Goal: Transaction & Acquisition: Purchase product/service

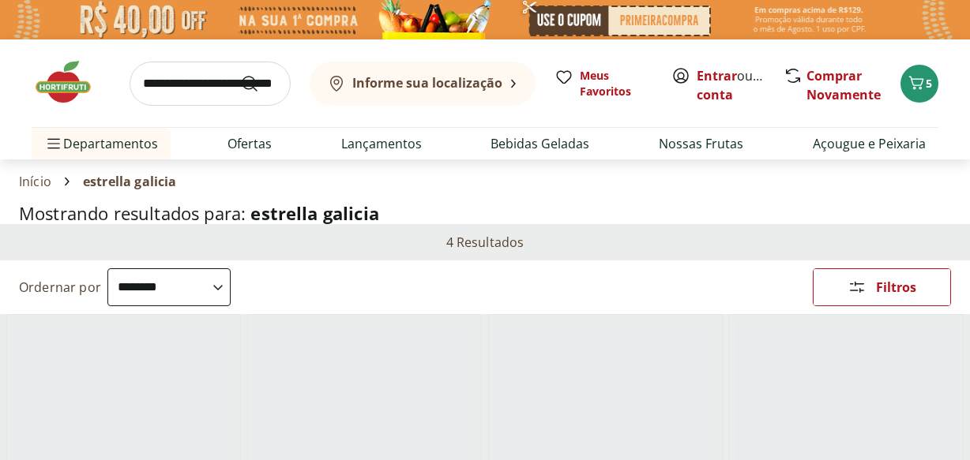
select select "**********"
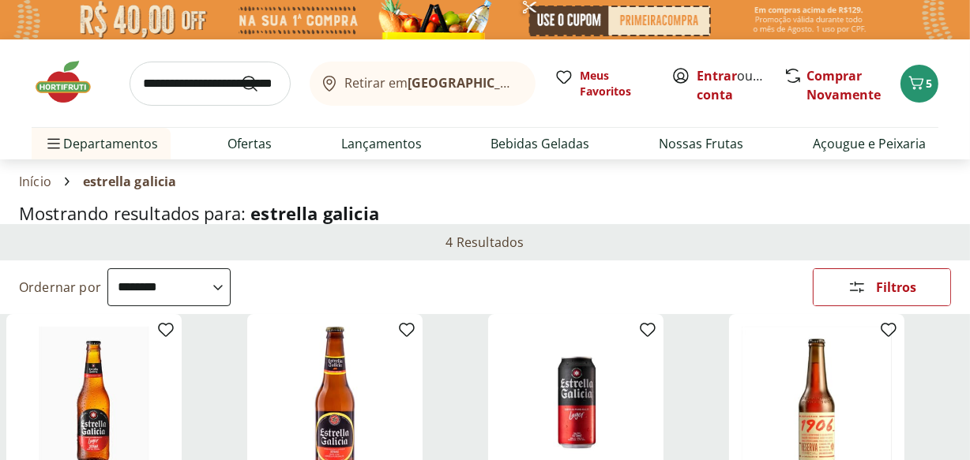
click at [44, 79] on img at bounding box center [71, 81] width 79 height 47
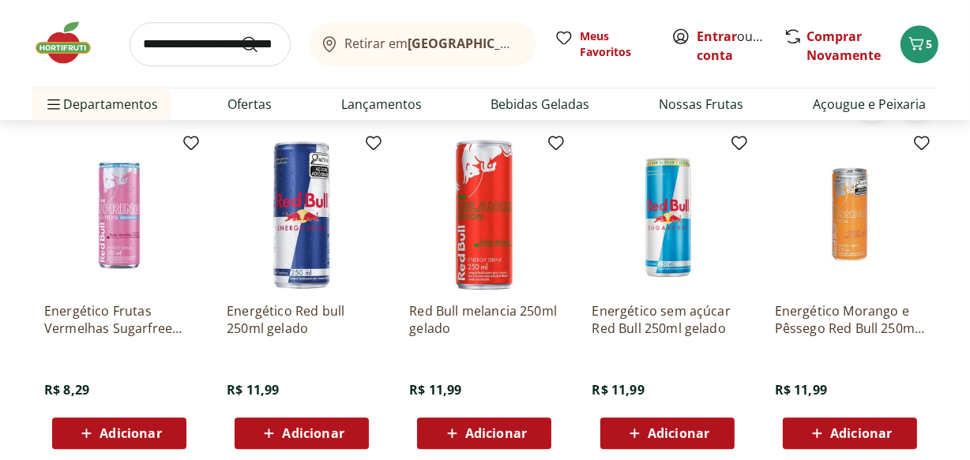
scroll to position [3667, 0]
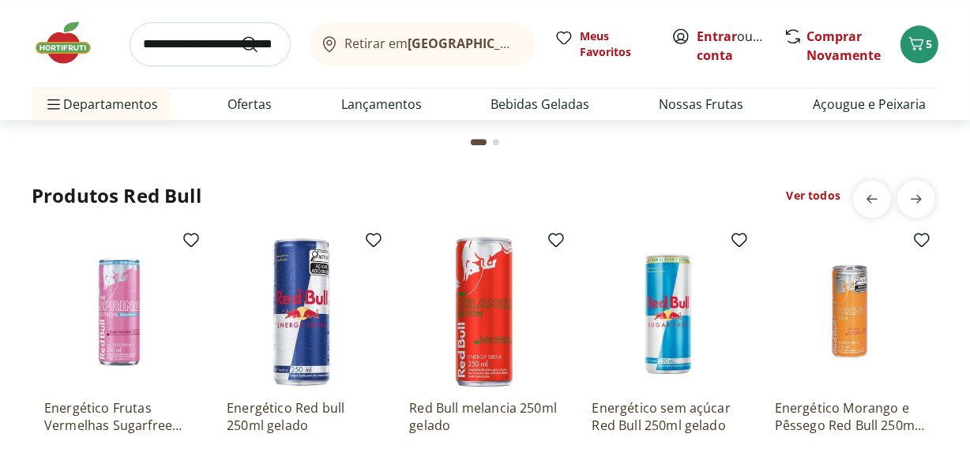
click at [793, 197] on link "Ver todos" at bounding box center [814, 196] width 54 height 16
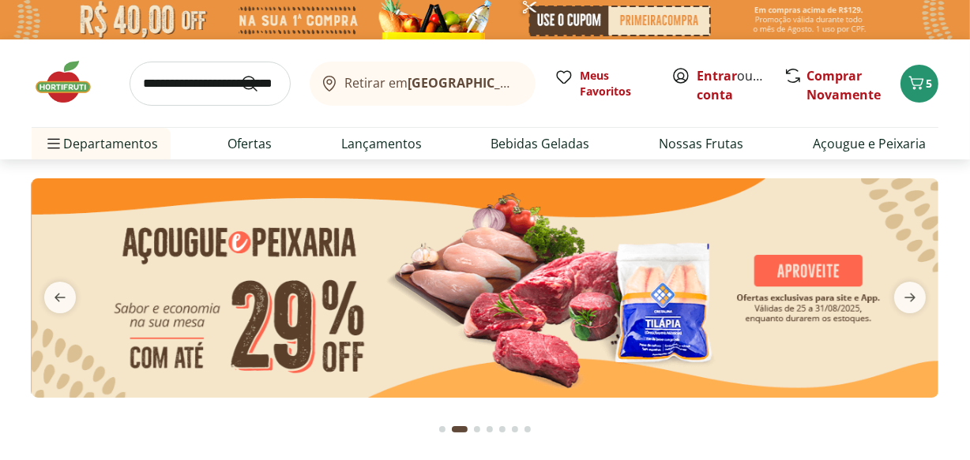
select select "**********"
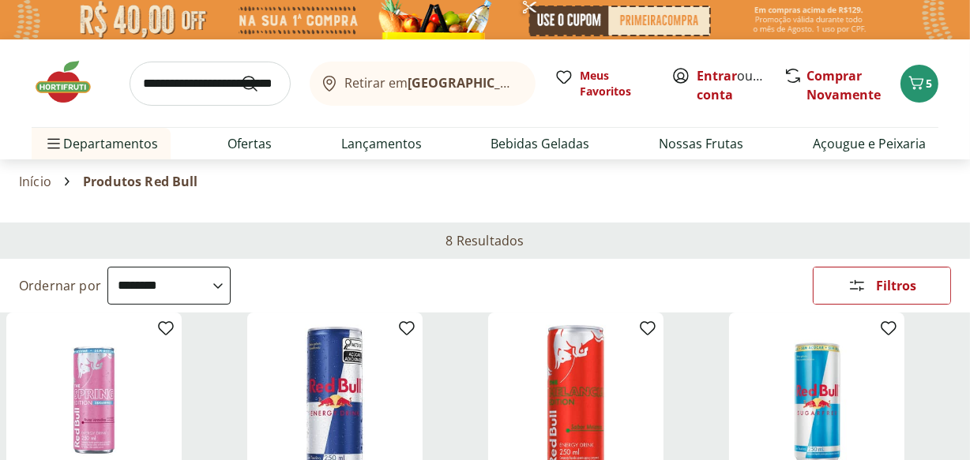
click at [67, 66] on img at bounding box center [71, 81] width 79 height 47
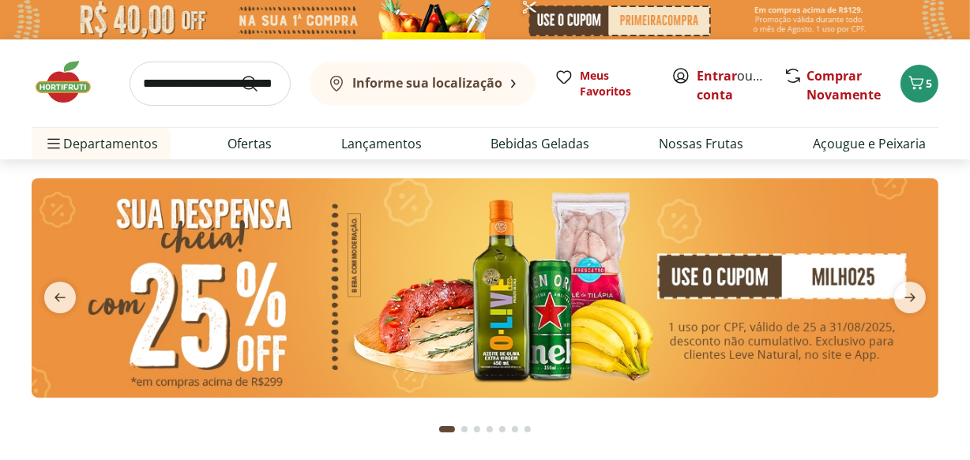
type input "*"
click at [918, 304] on icon "next" at bounding box center [909, 297] width 19 height 19
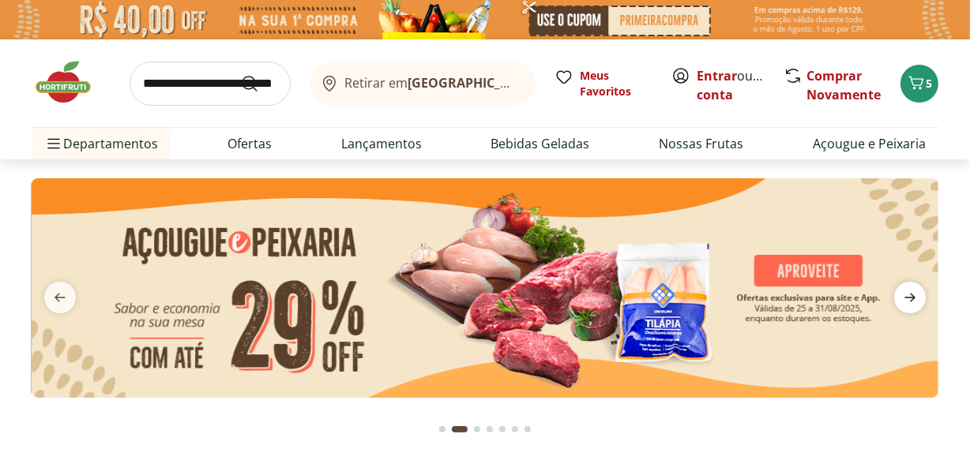
click at [918, 304] on icon "next" at bounding box center [909, 297] width 19 height 19
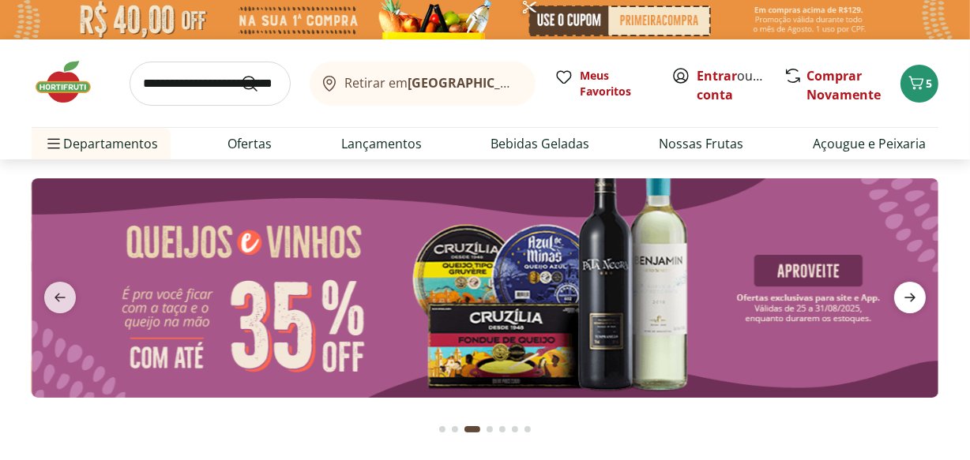
click at [918, 304] on icon "next" at bounding box center [909, 297] width 19 height 19
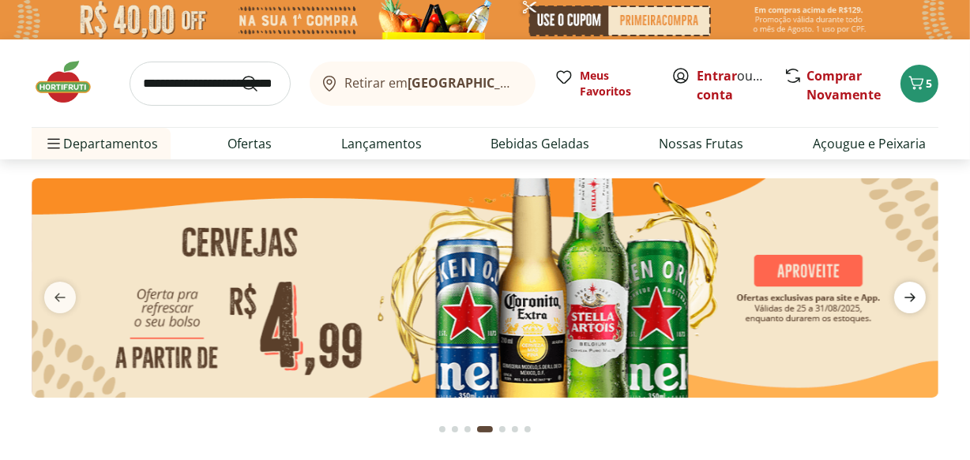
click at [918, 304] on icon "next" at bounding box center [909, 297] width 19 height 19
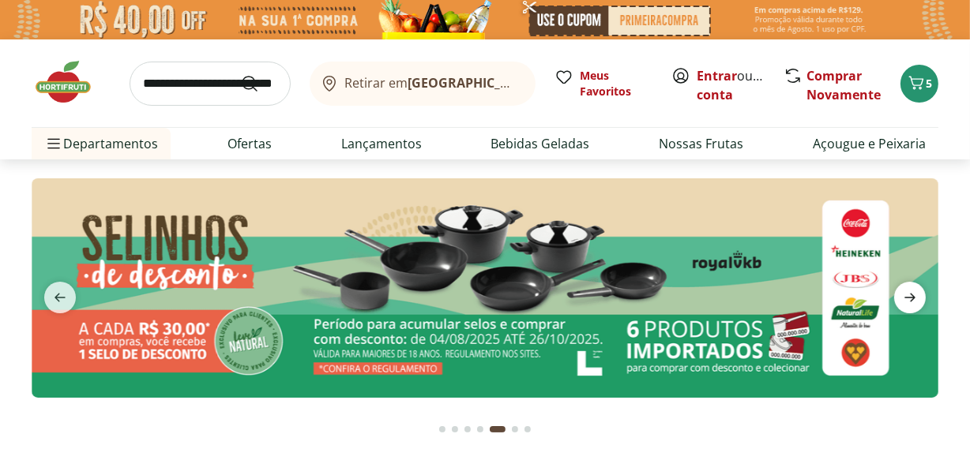
click at [918, 304] on icon "next" at bounding box center [909, 297] width 19 height 19
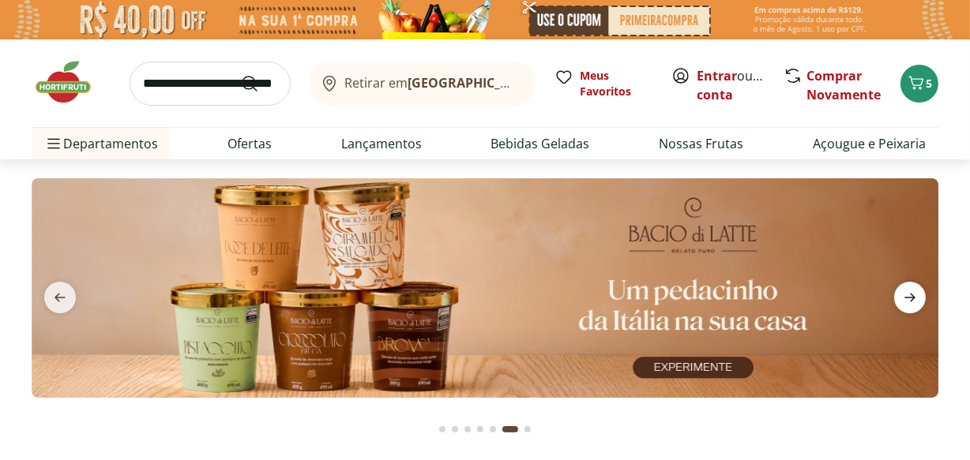
click at [918, 304] on icon "next" at bounding box center [909, 297] width 19 height 19
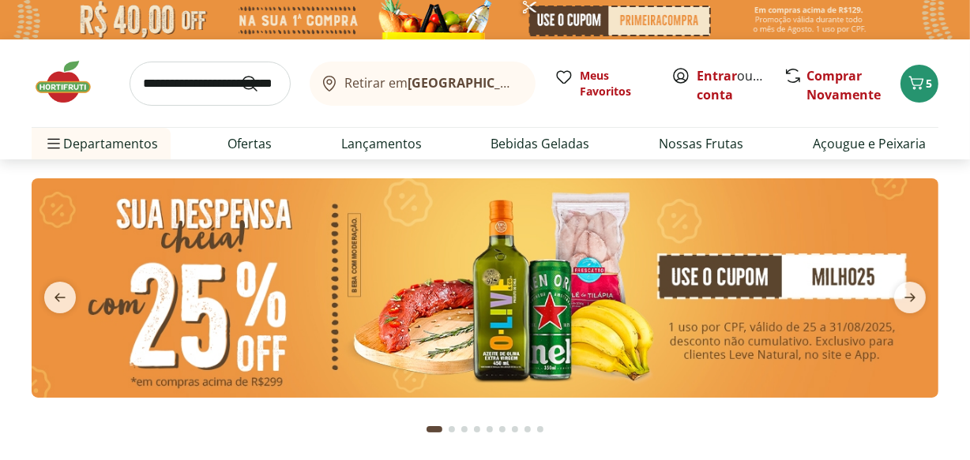
click at [517, 423] on button "Go to page 7 from fs-carousel" at bounding box center [515, 430] width 13 height 38
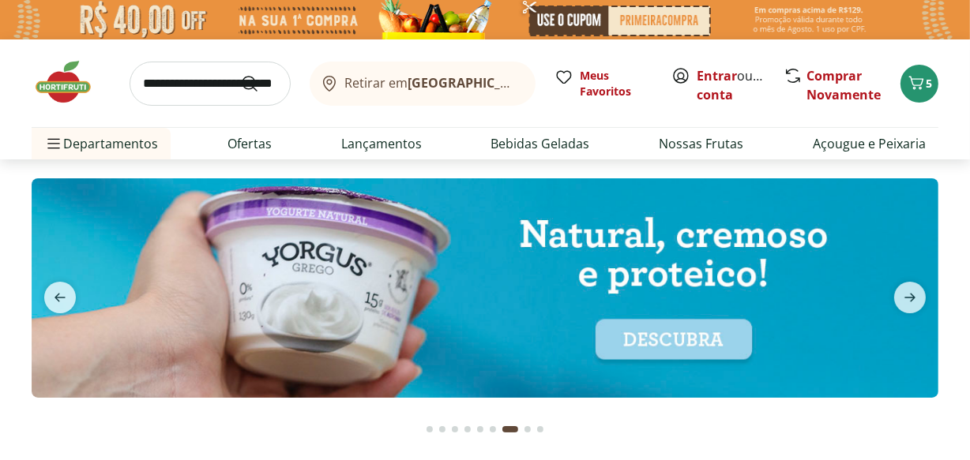
click at [524, 430] on div "Go to page 8 from fs-carousel" at bounding box center [527, 429] width 6 height 6
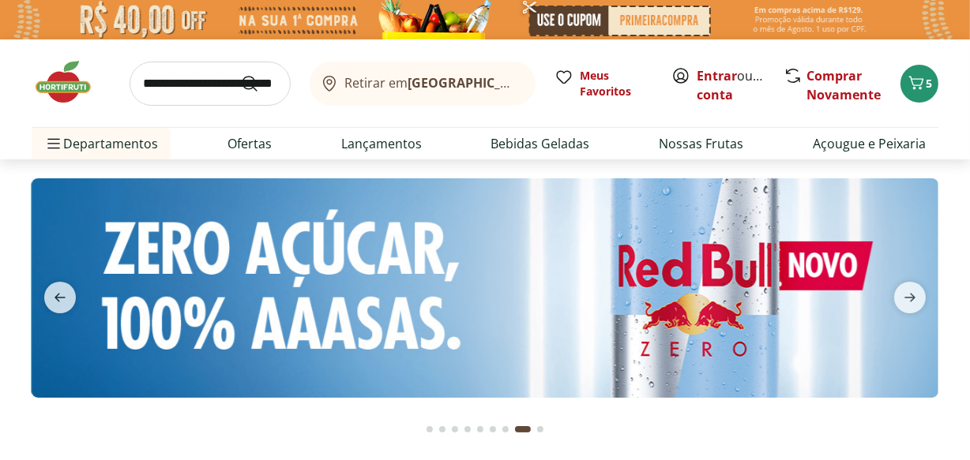
click at [547, 342] on img at bounding box center [485, 288] width 907 height 220
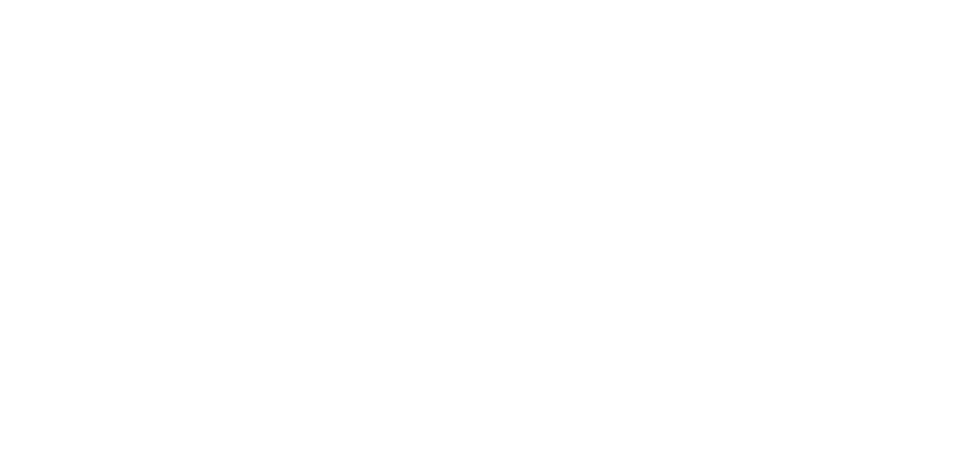
select select "**********"
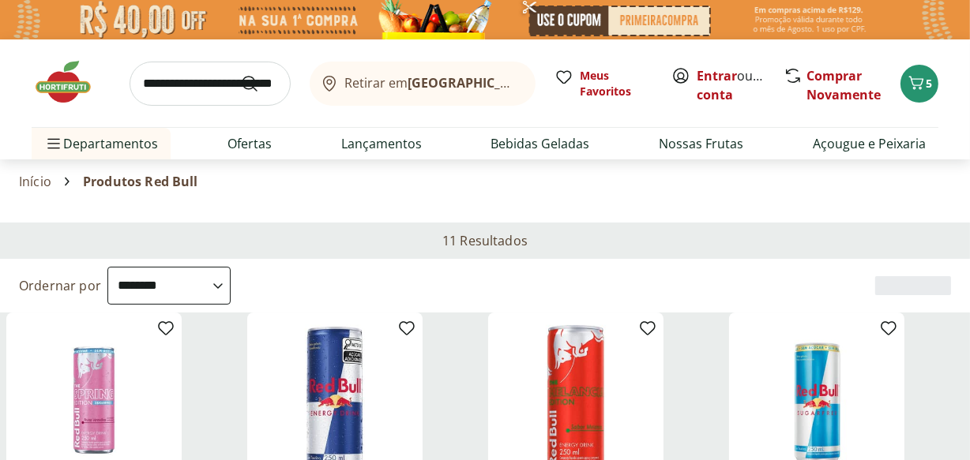
click at [63, 88] on img at bounding box center [71, 81] width 79 height 47
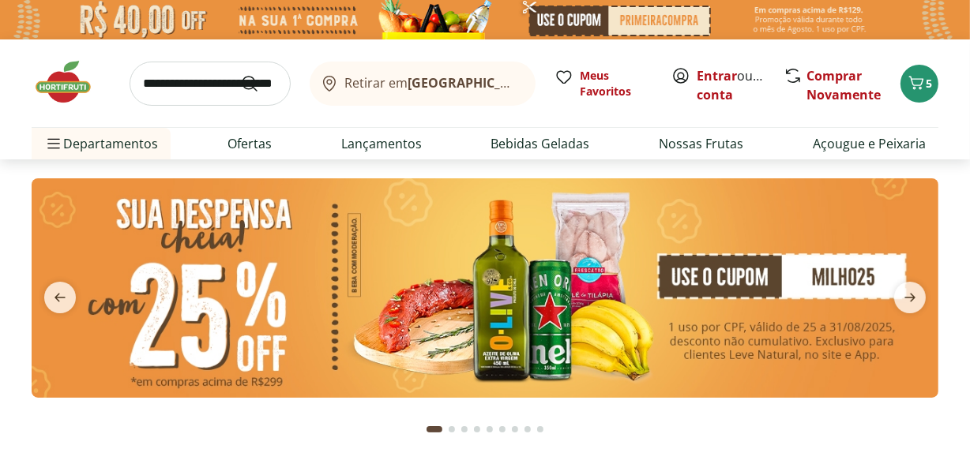
click at [524, 431] on div "Go to page 8 from fs-carousel" at bounding box center [527, 429] width 6 height 6
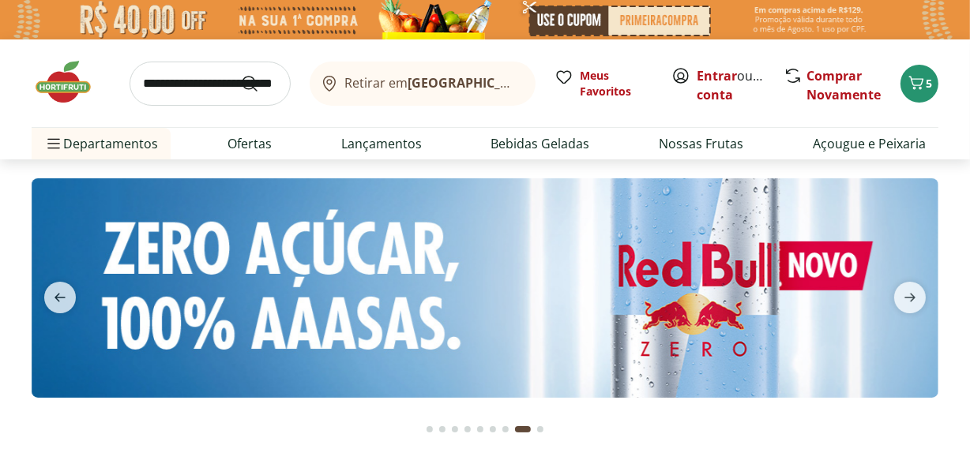
click at [537, 434] on button "Go to page 9 from fs-carousel" at bounding box center [540, 430] width 13 height 38
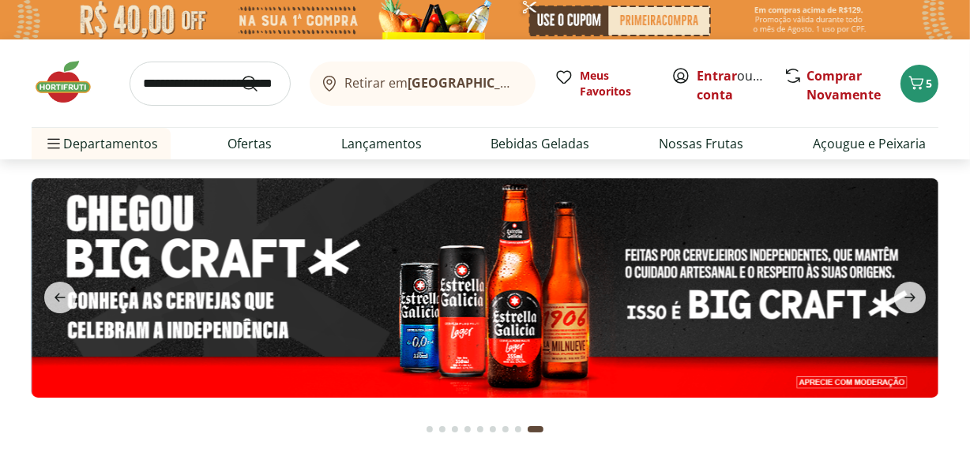
click at [540, 326] on img at bounding box center [485, 288] width 907 height 220
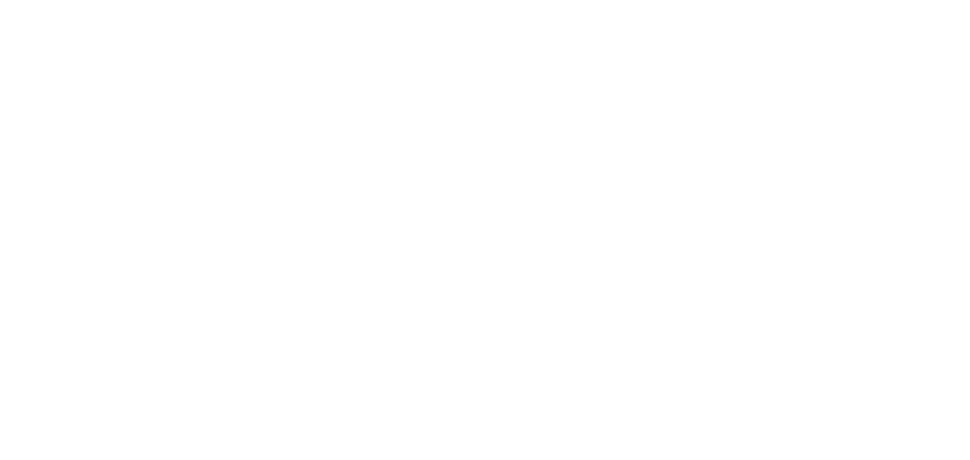
select select "**********"
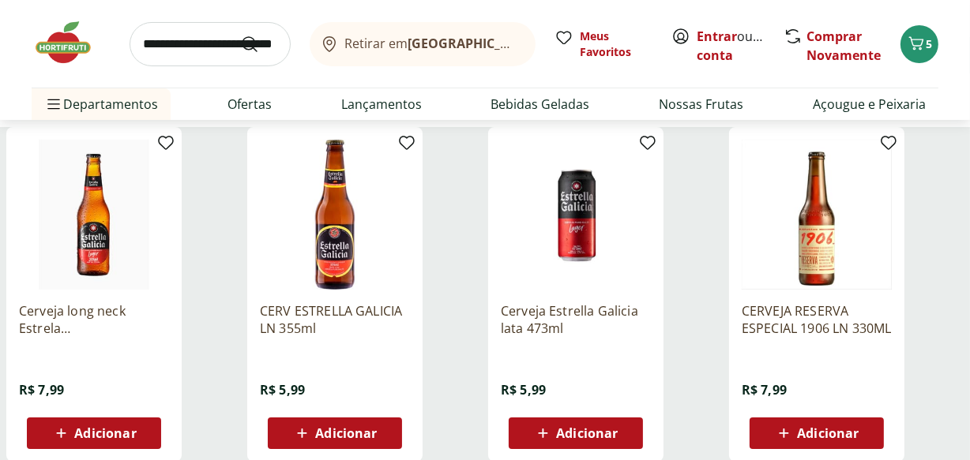
scroll to position [246, 0]
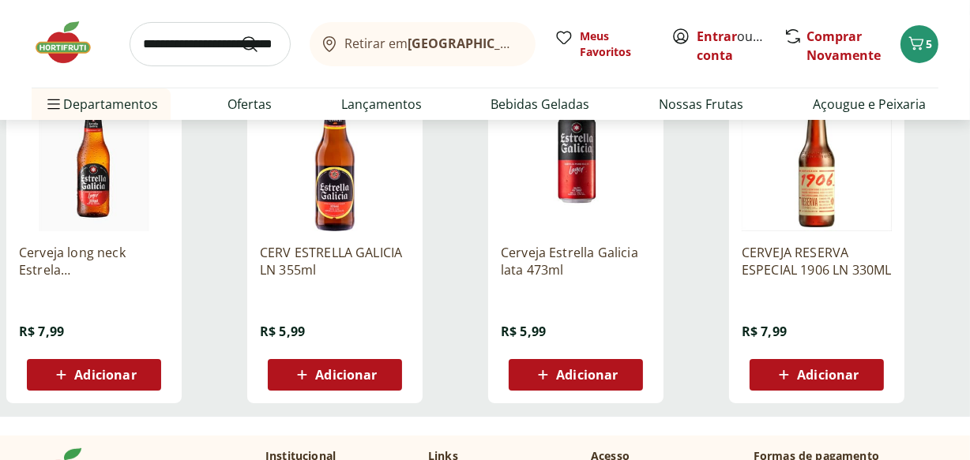
click at [791, 256] on p "CERVEJA RESERVA ESPECIAL 1906 LN 330ML" at bounding box center [817, 261] width 150 height 35
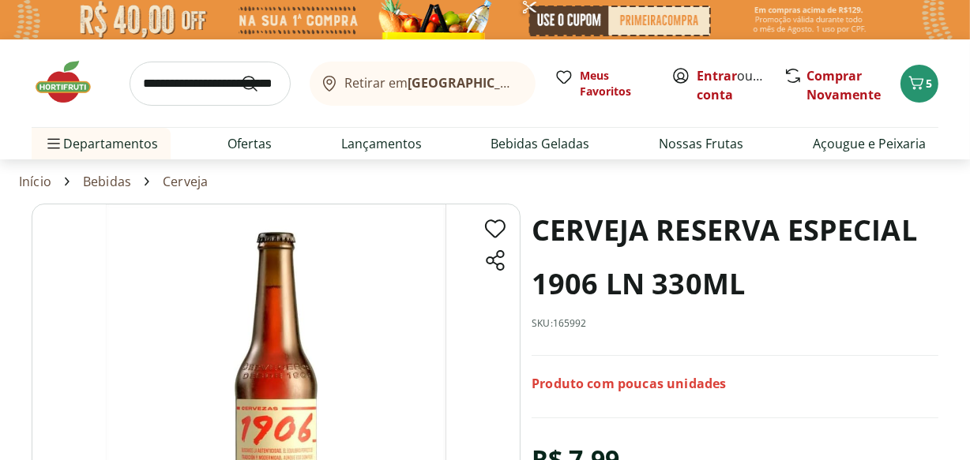
click at [89, 64] on img at bounding box center [71, 81] width 79 height 47
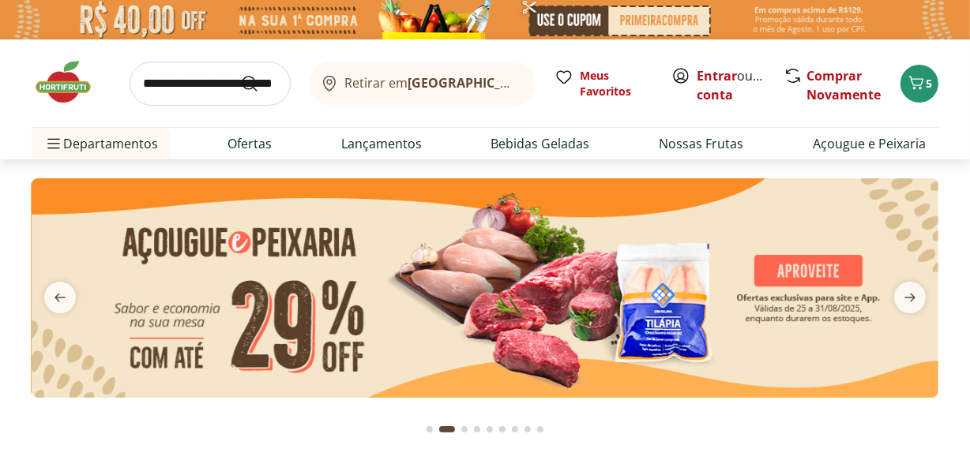
click at [533, 428] on div at bounding box center [484, 423] width 161 height 51
click at [542, 429] on div "Go to page 9 from fs-carousel" at bounding box center [540, 429] width 6 height 6
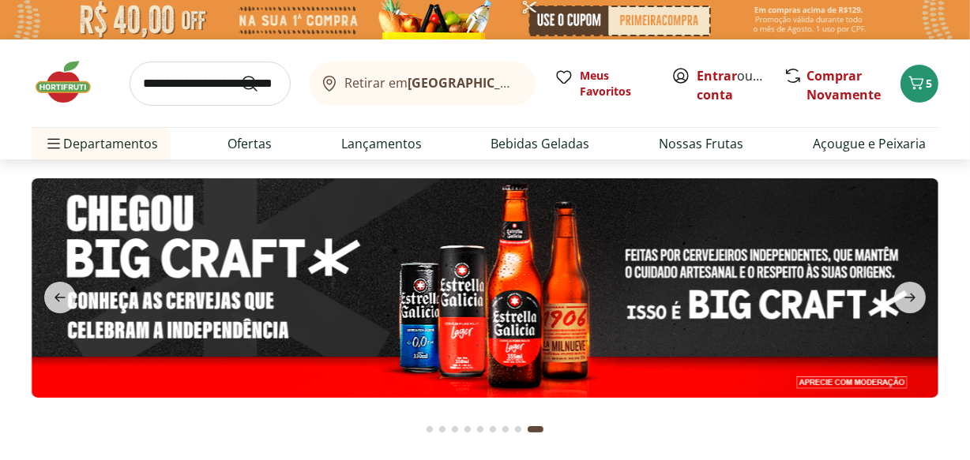
click at [559, 387] on img at bounding box center [485, 288] width 907 height 220
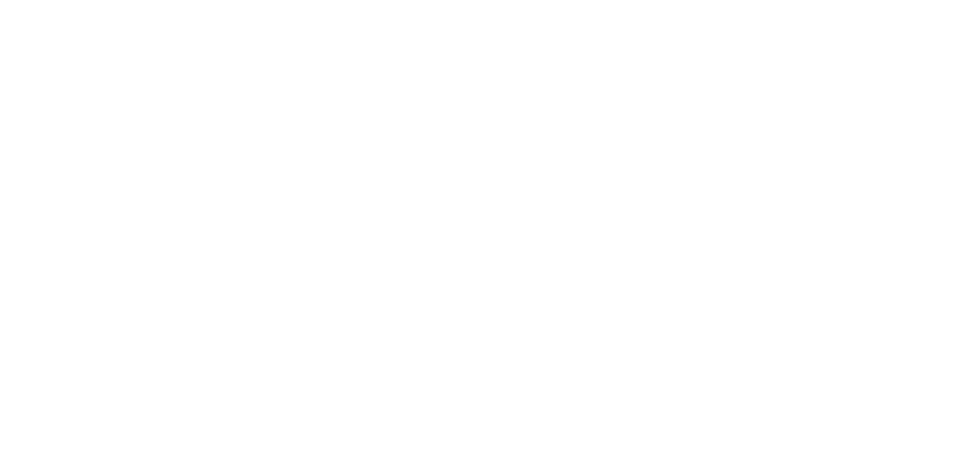
select select "**********"
